Goal: Navigation & Orientation: Find specific page/section

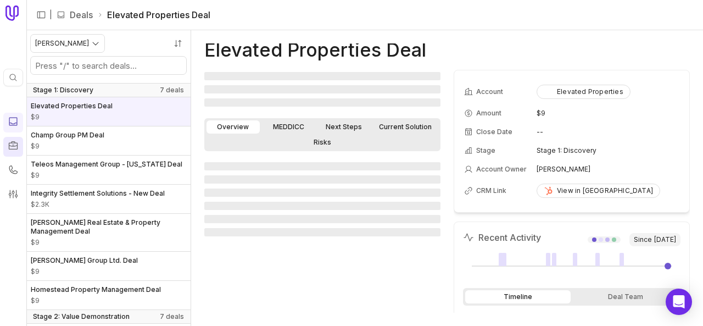
click at [11, 142] on icon at bounding box center [13, 145] width 9 height 8
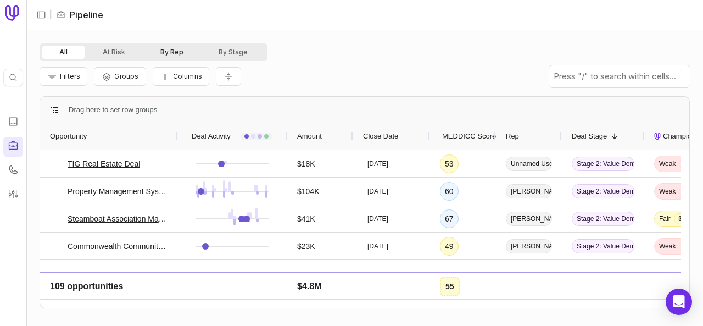
scroll to position [659, 0]
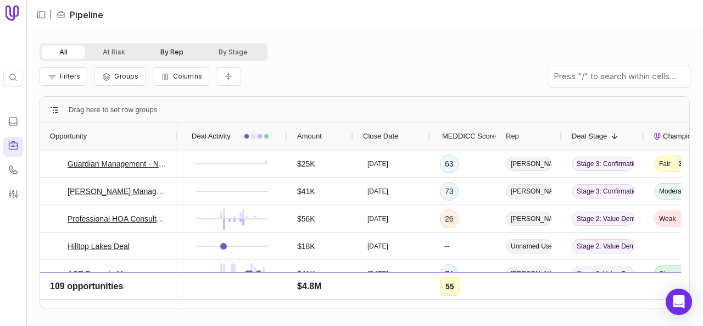
click at [174, 52] on button "By Rep" at bounding box center [172, 52] width 58 height 13
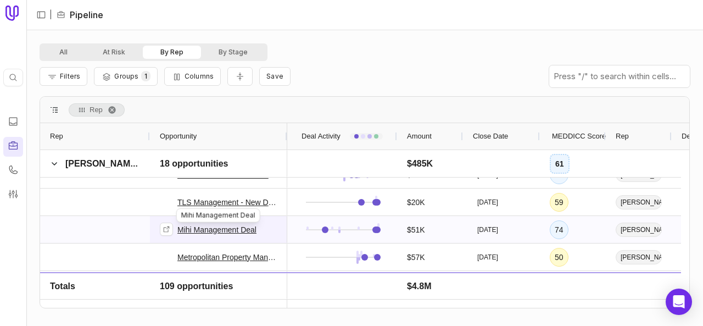
click at [244, 230] on link "Mihi Management Deal" at bounding box center [216, 229] width 79 height 13
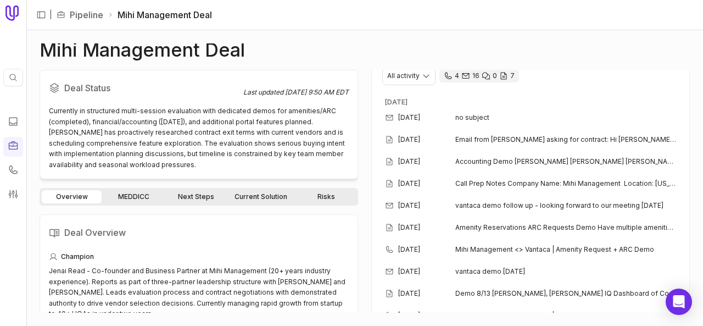
click at [143, 195] on link "MEDDICC" at bounding box center [134, 196] width 60 height 13
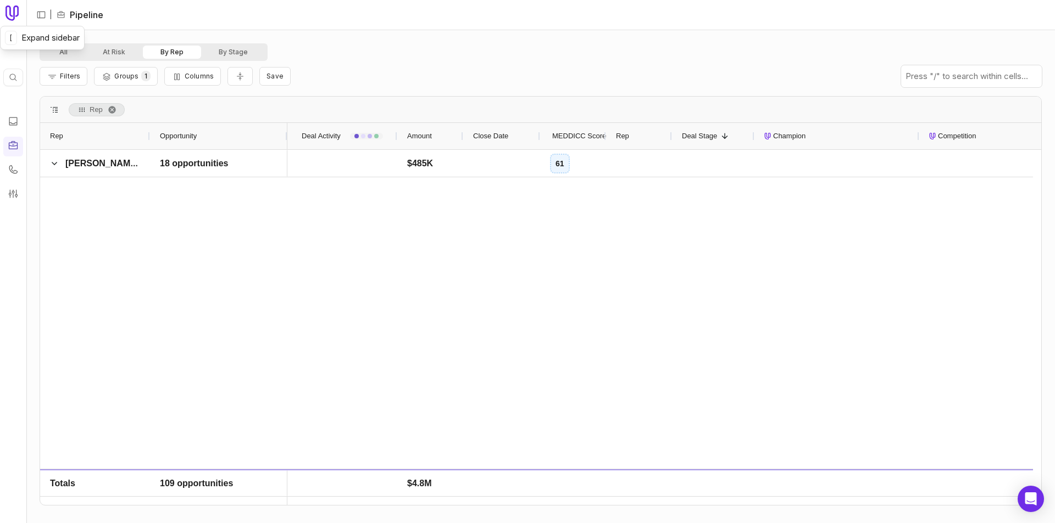
scroll to position [2087, 0]
